Goal: Task Accomplishment & Management: Manage account settings

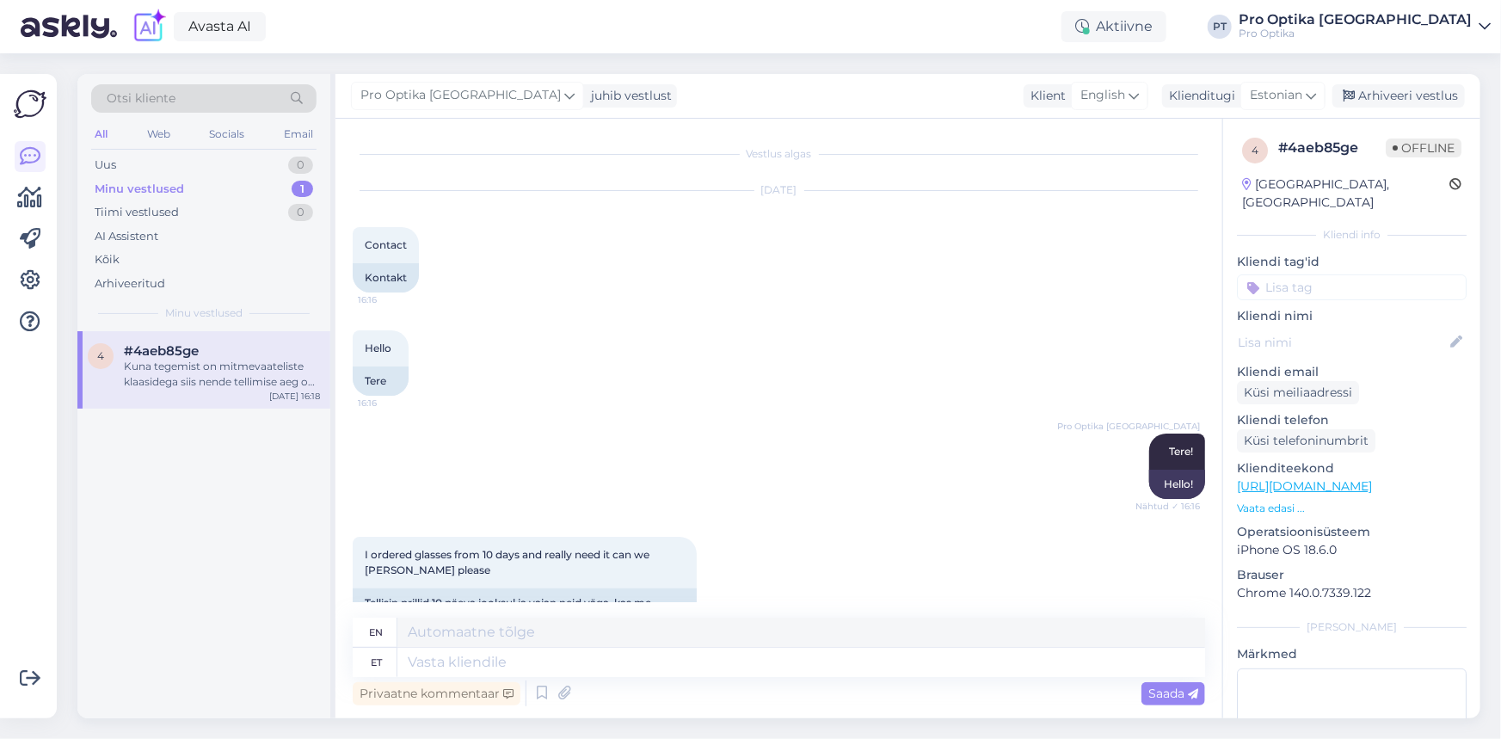
scroll to position [731, 0]
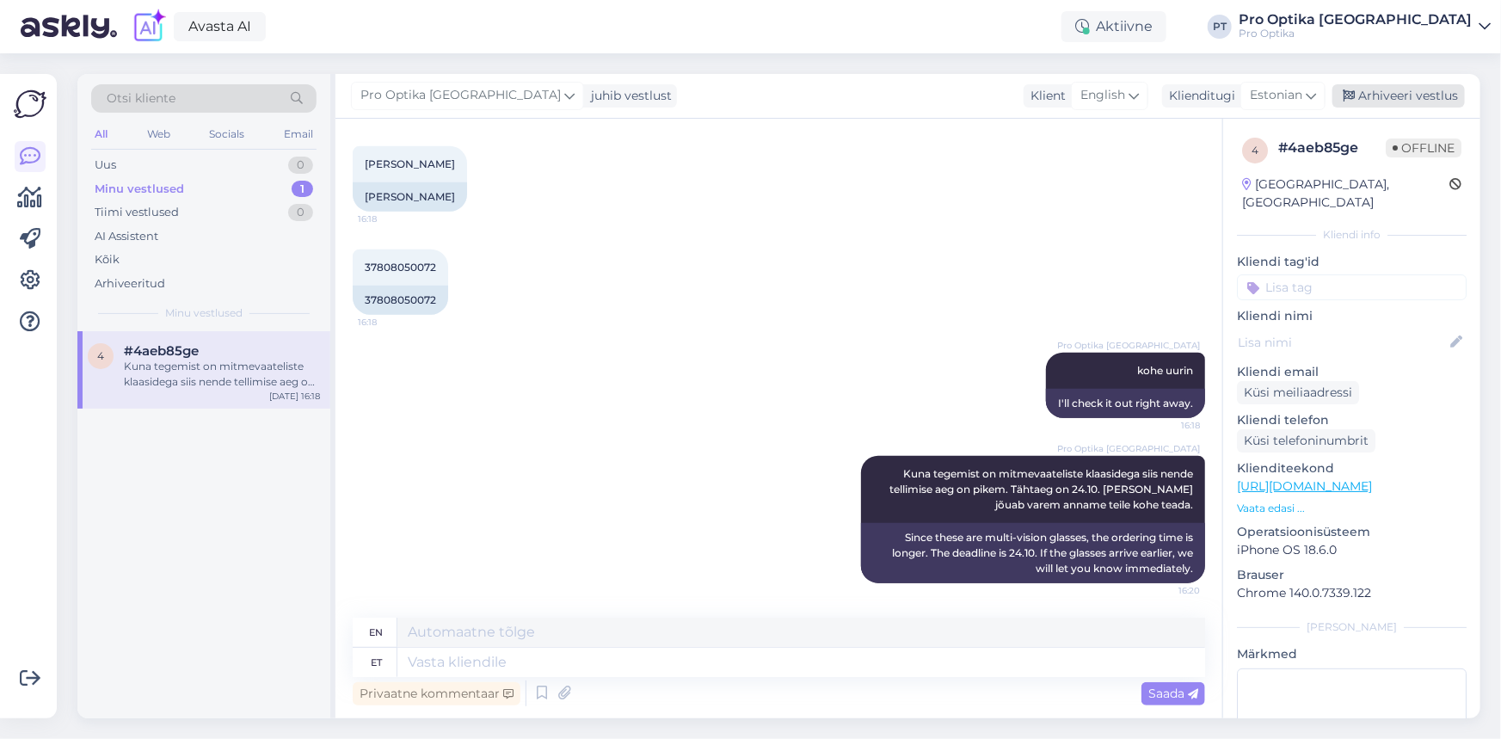
click at [1429, 102] on div "Arhiveeri vestlus" at bounding box center [1399, 95] width 132 height 23
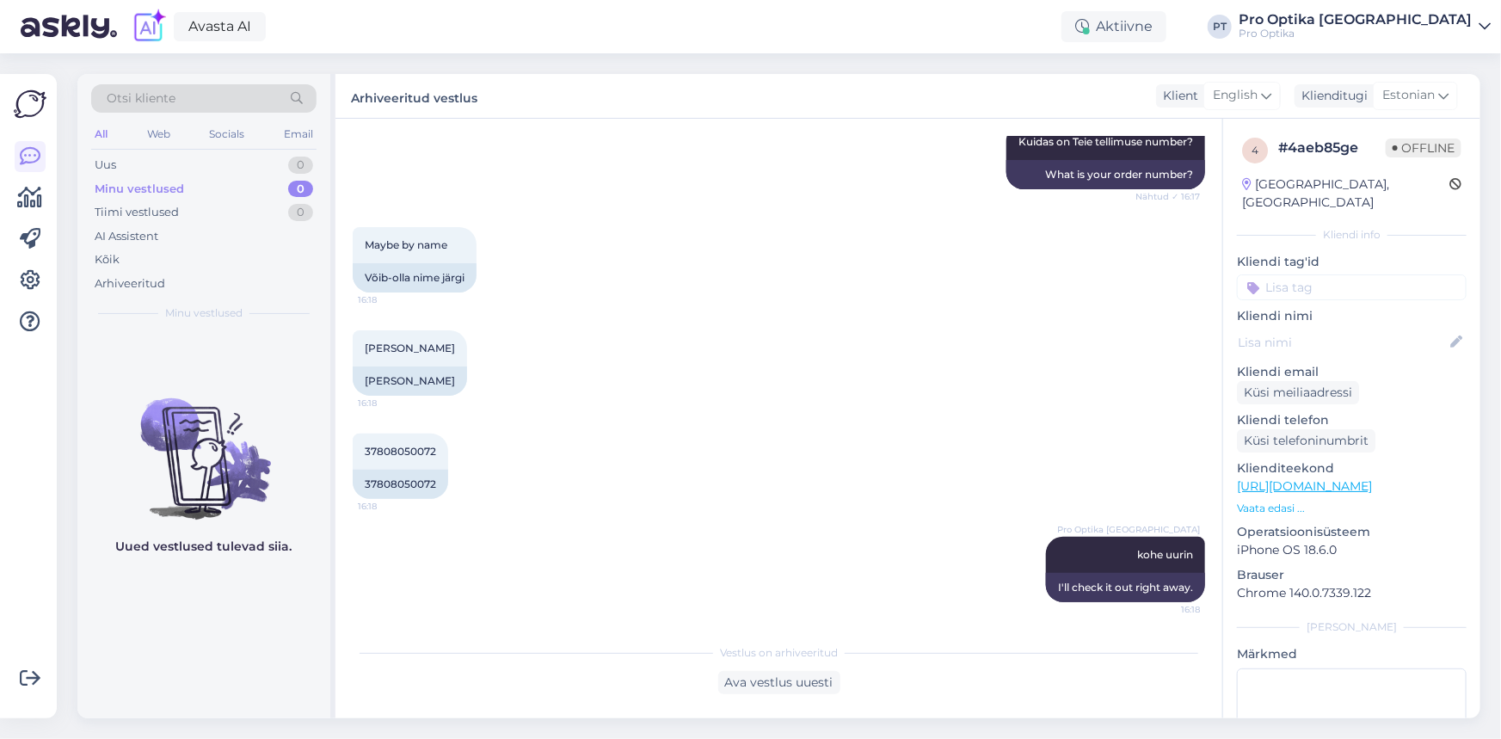
scroll to position [557, 0]
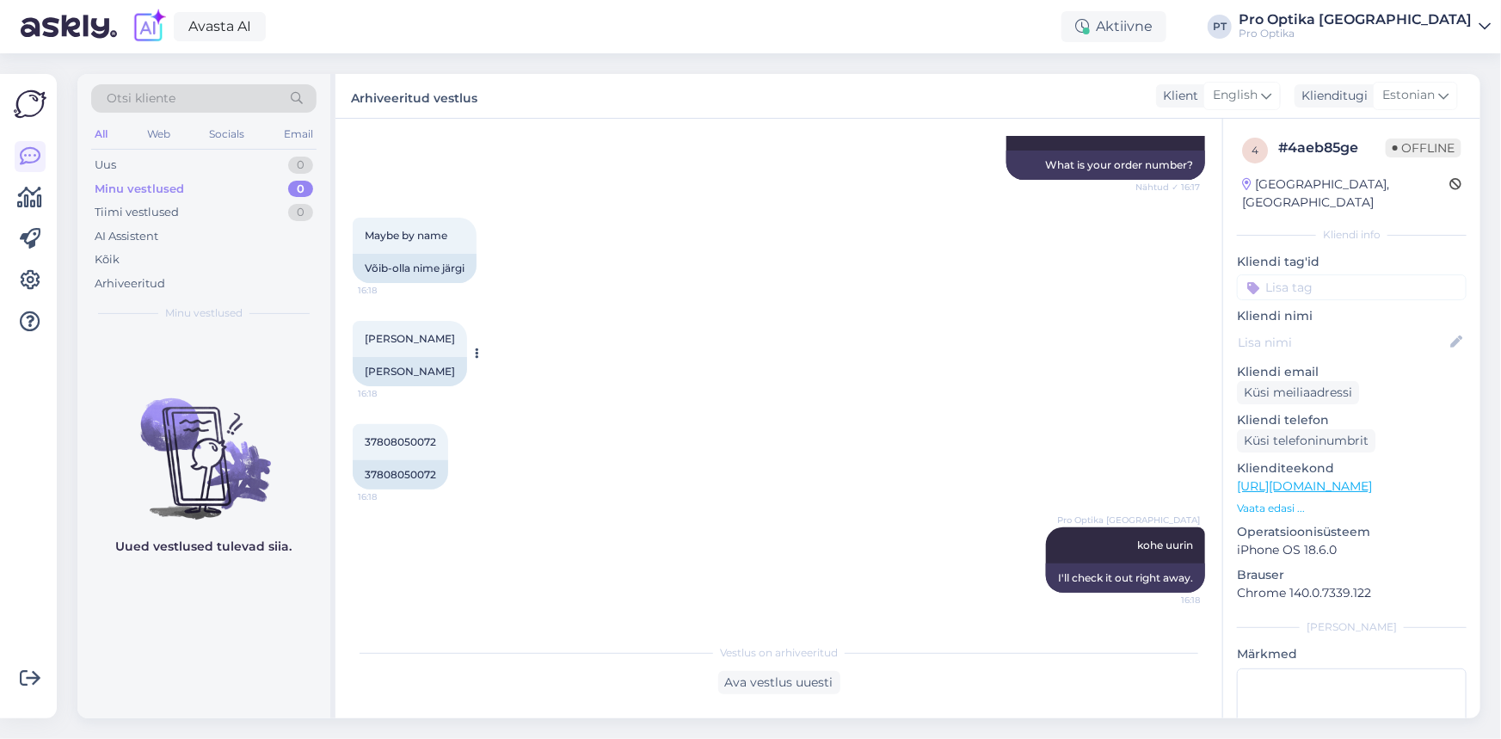
drag, startPoint x: 452, startPoint y: 369, endPoint x: 361, endPoint y: 383, distance: 91.4
click at [361, 383] on div "Mustafa Rihawi" at bounding box center [410, 371] width 114 height 29
copy div "Mustafa Rihawi"
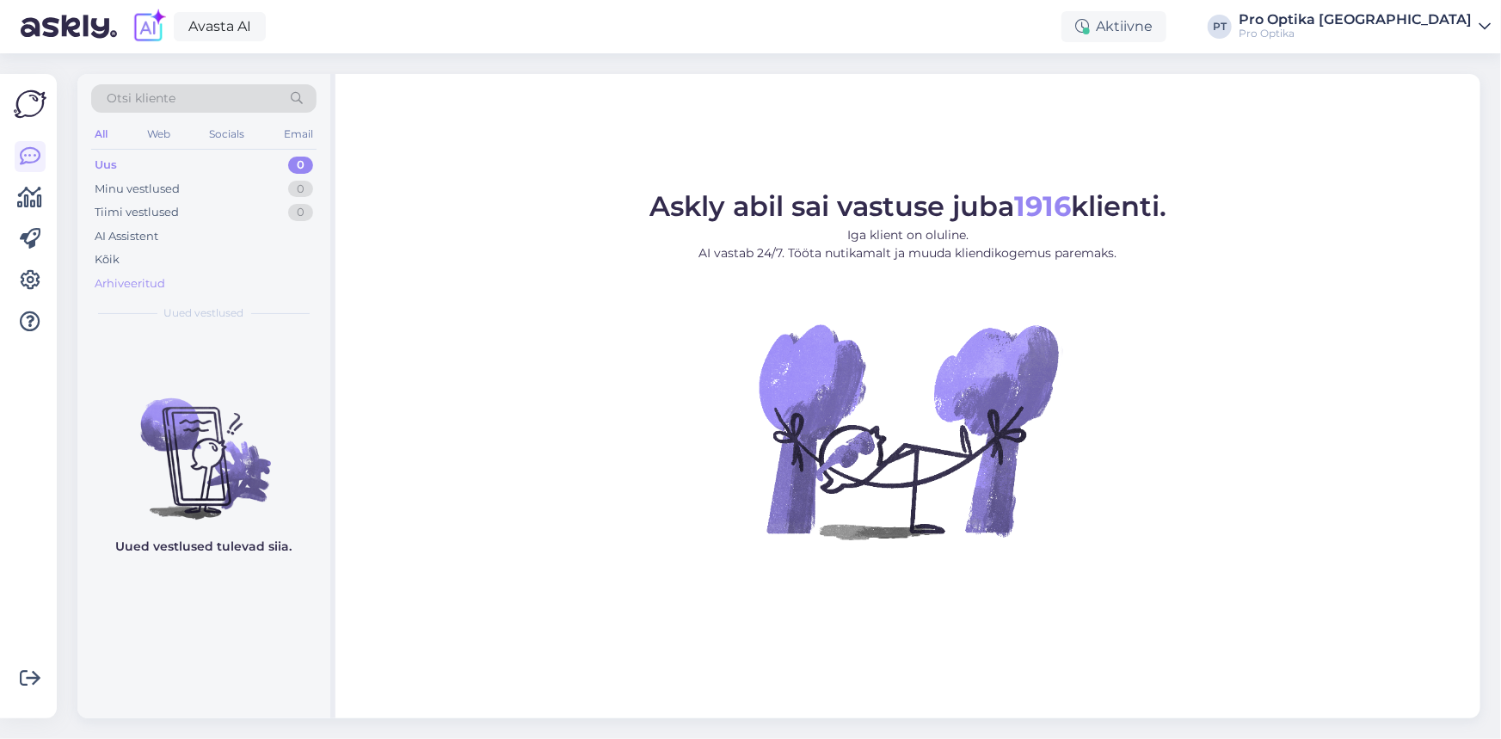
click at [136, 272] on div "Arhiveeritud" at bounding box center [203, 284] width 225 height 24
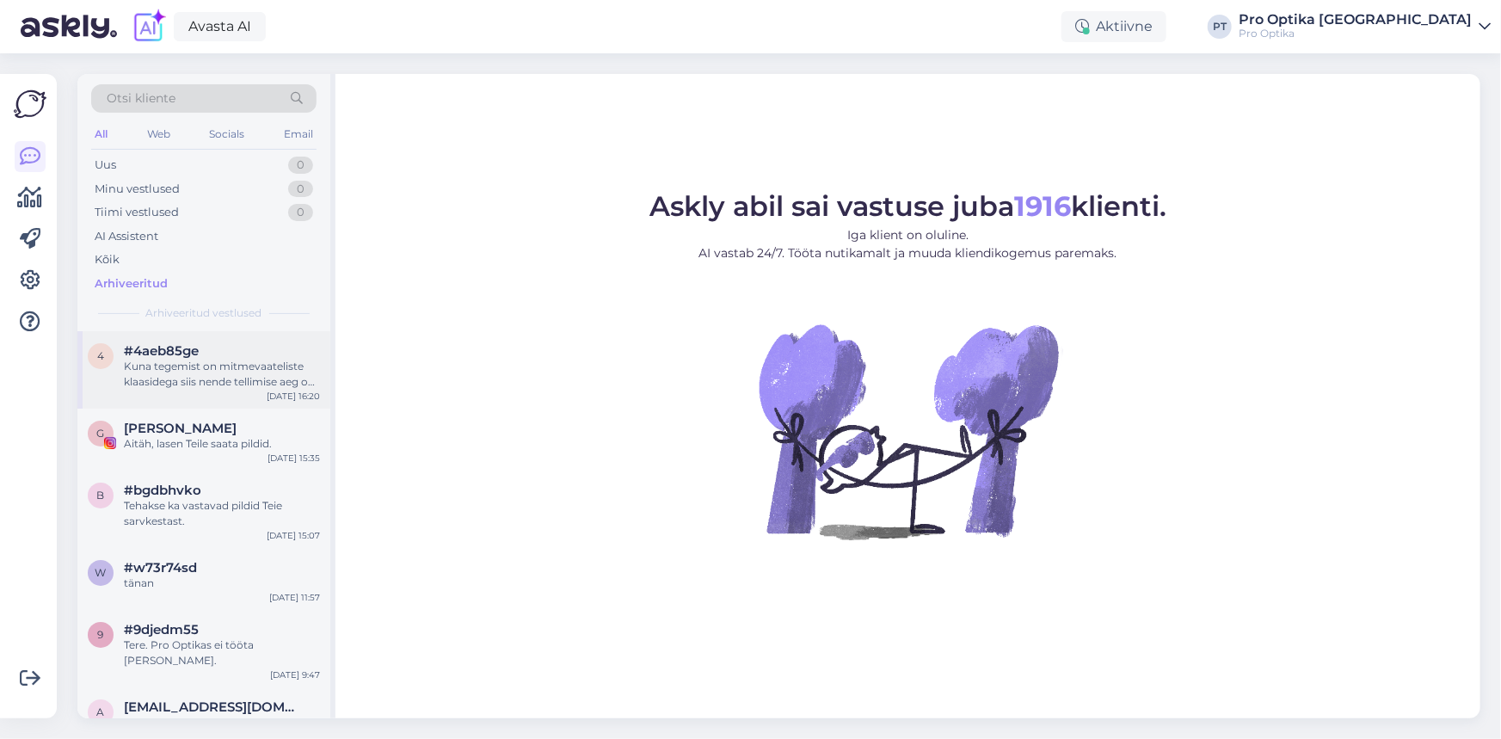
click at [194, 379] on div "Kuna tegemist on mitmevaateliste klaasidega siis nende tellimise aeg on pikem. …" at bounding box center [222, 374] width 196 height 31
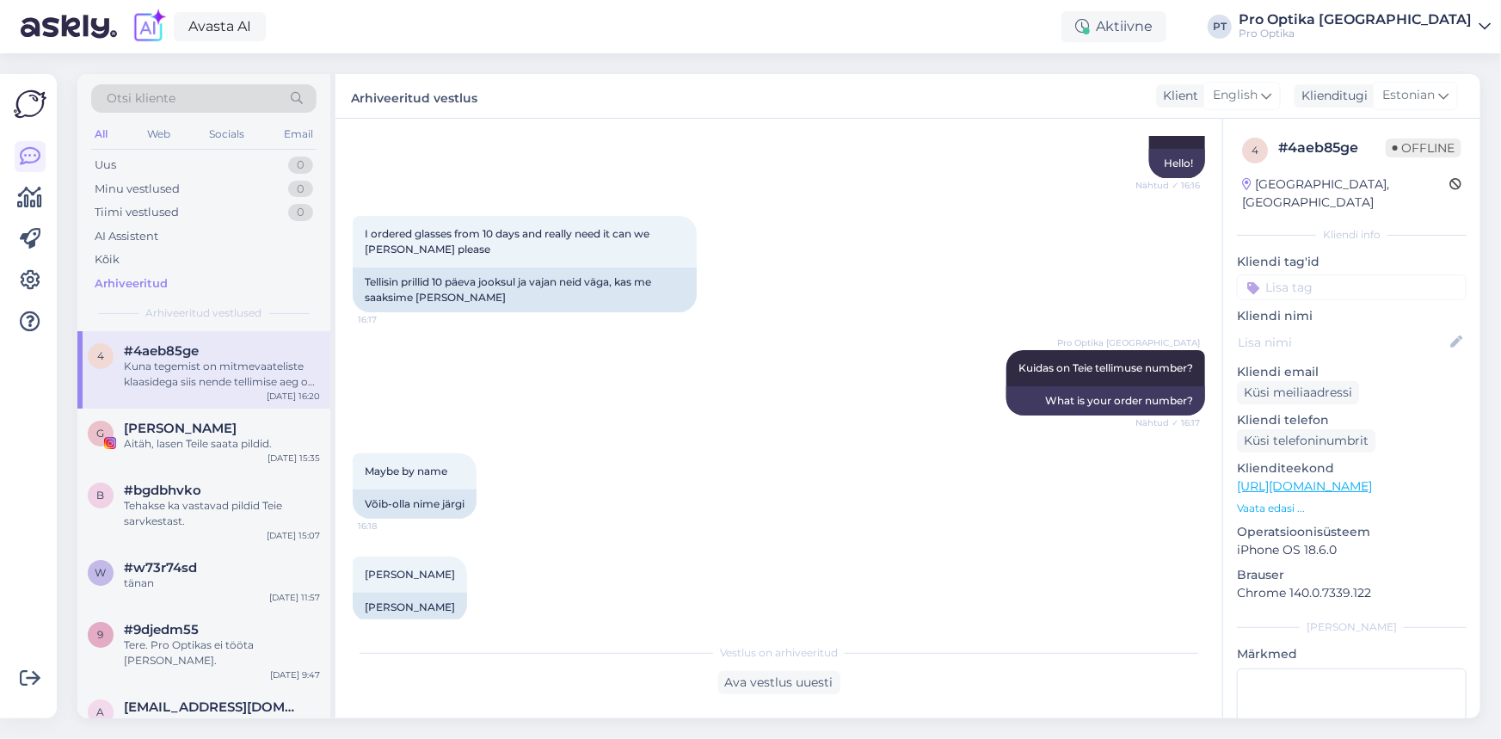
scroll to position [323, 0]
click at [102, 163] on div "Uus" at bounding box center [106, 165] width 22 height 17
